Goal: Task Accomplishment & Management: Use online tool/utility

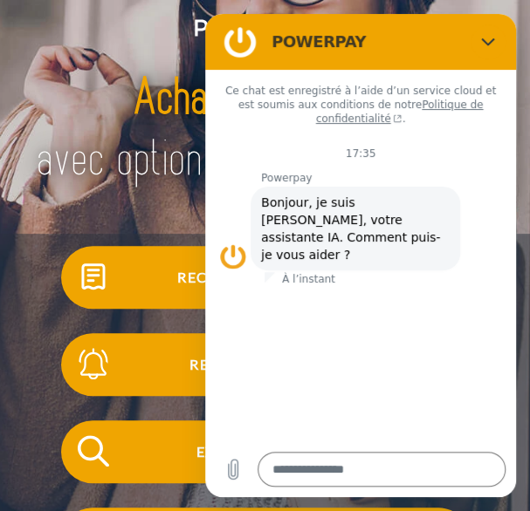
click at [56, 250] on div "Recevoir une facture ? Recevoir un rappel? Extrait de compte retour" at bounding box center [265, 496] width 530 height 524
click at [484, 41] on icon "Fermer" at bounding box center [486, 42] width 13 height 8
type textarea "*"
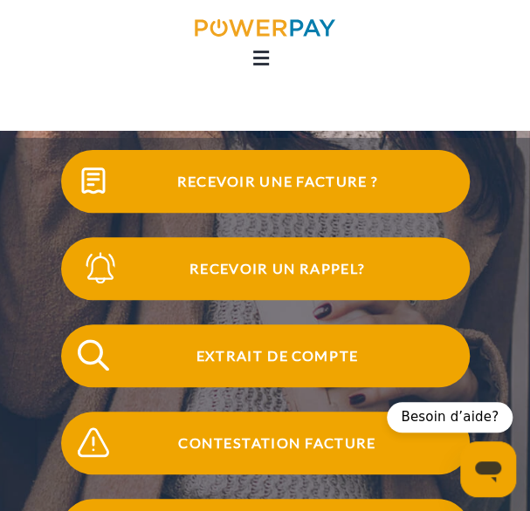
scroll to position [113, 0]
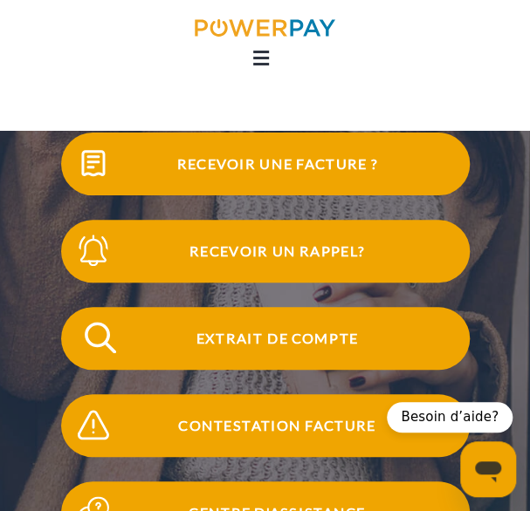
click at [284, 370] on span "Extrait de compte" at bounding box center [276, 338] width 385 height 63
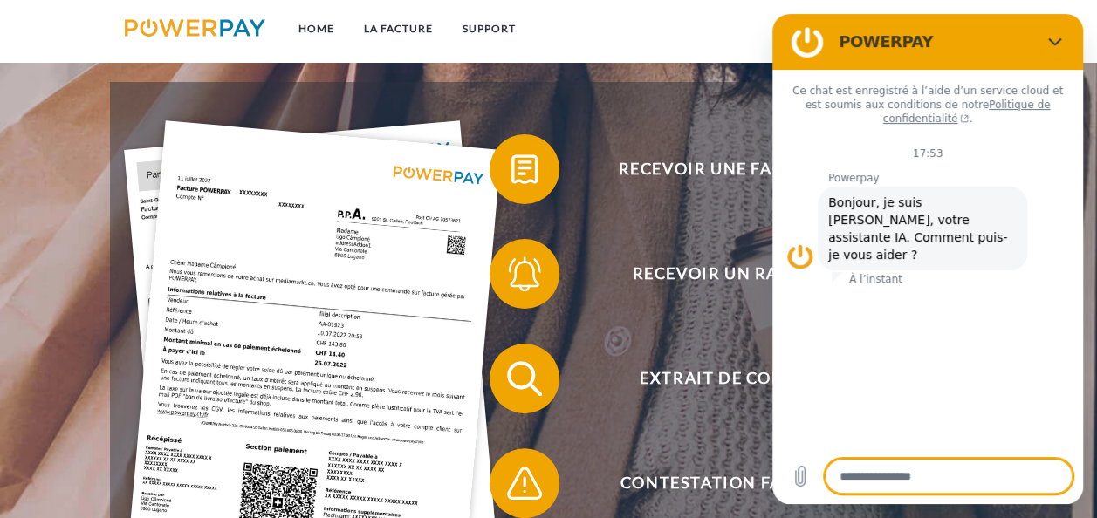
scroll to position [249, 0]
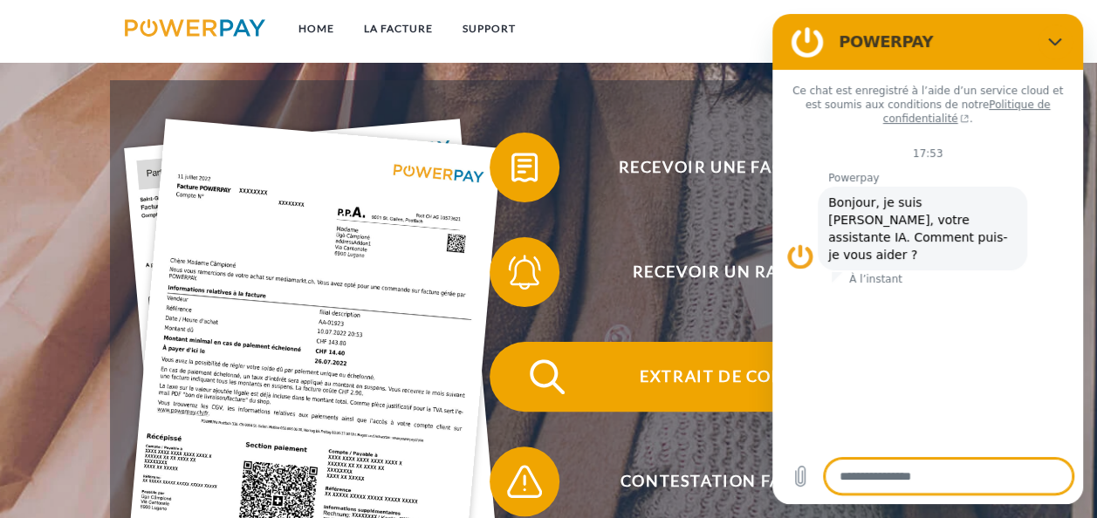
click at [677, 355] on span "Extrait de compte" at bounding box center [730, 377] width 428 height 70
